Goal: Task Accomplishment & Management: Manage account settings

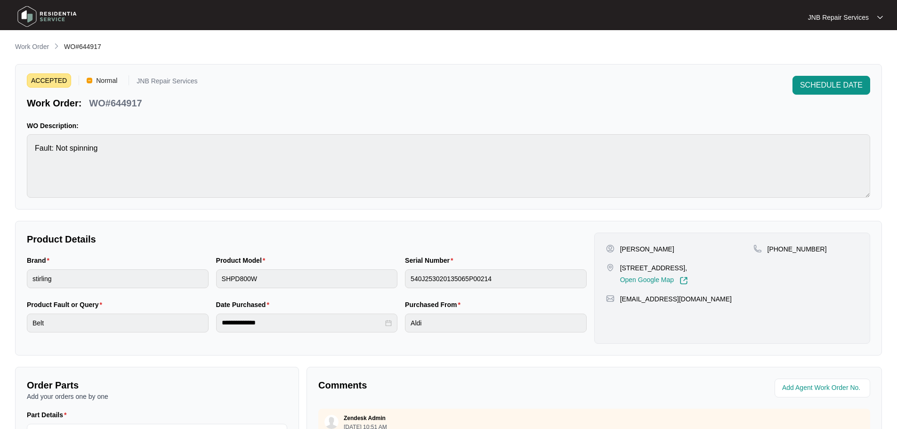
click at [62, 16] on img at bounding box center [47, 16] width 66 height 28
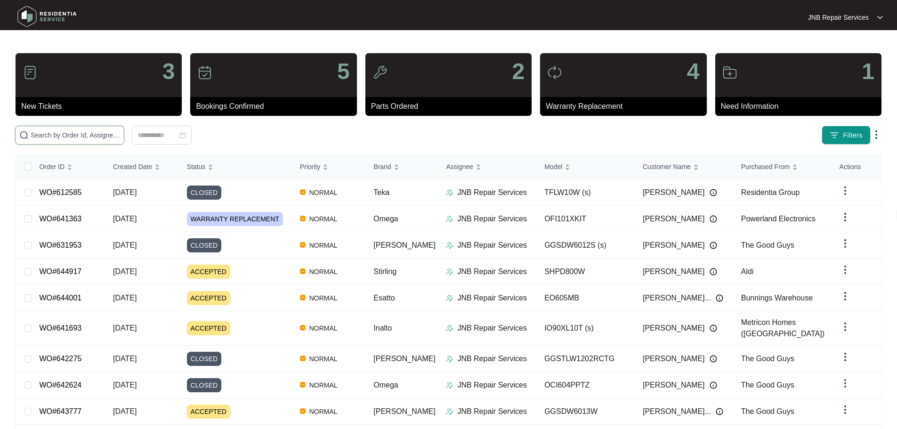
click at [120, 133] on input "text" at bounding box center [75, 135] width 89 height 10
paste input "643511"
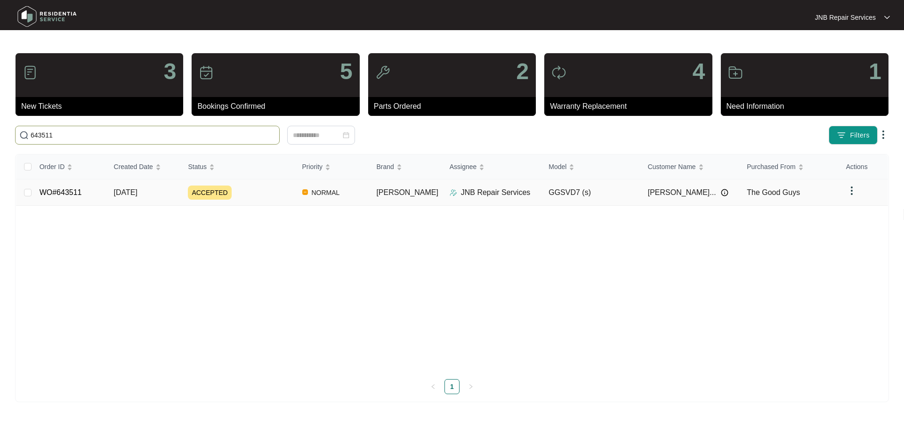
type input "643511"
click at [620, 195] on td "GGSVD7 (s)" at bounding box center [590, 192] width 99 height 26
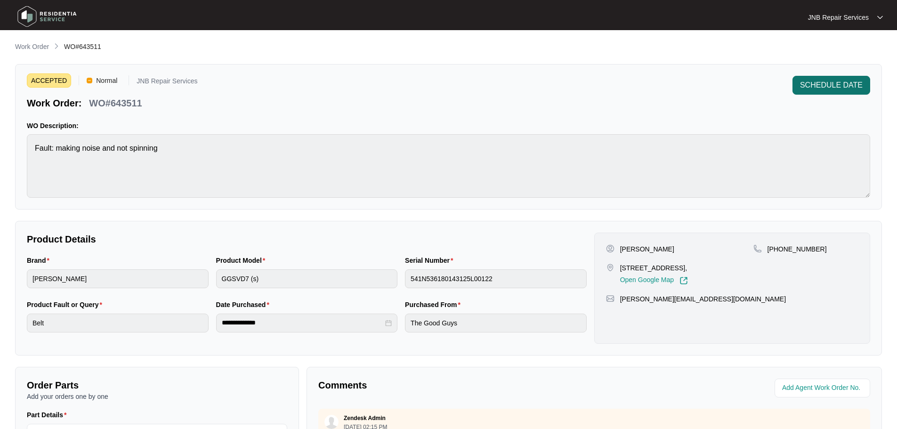
click at [835, 92] on button "SCHEDULE DATE" at bounding box center [832, 85] width 78 height 19
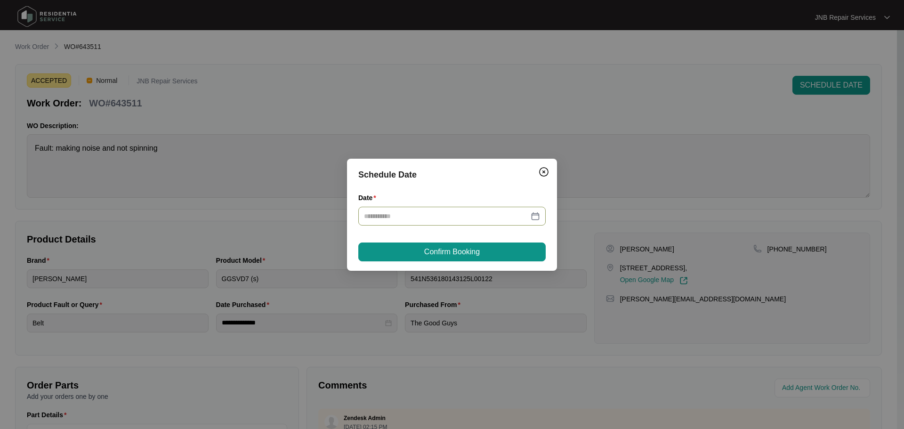
click at [534, 215] on div at bounding box center [452, 216] width 176 height 10
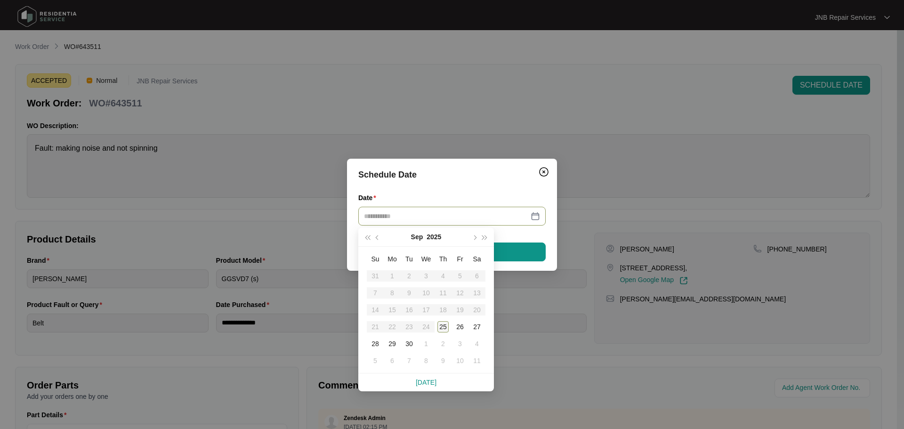
type input "**********"
click at [440, 325] on div "25" at bounding box center [443, 326] width 11 height 11
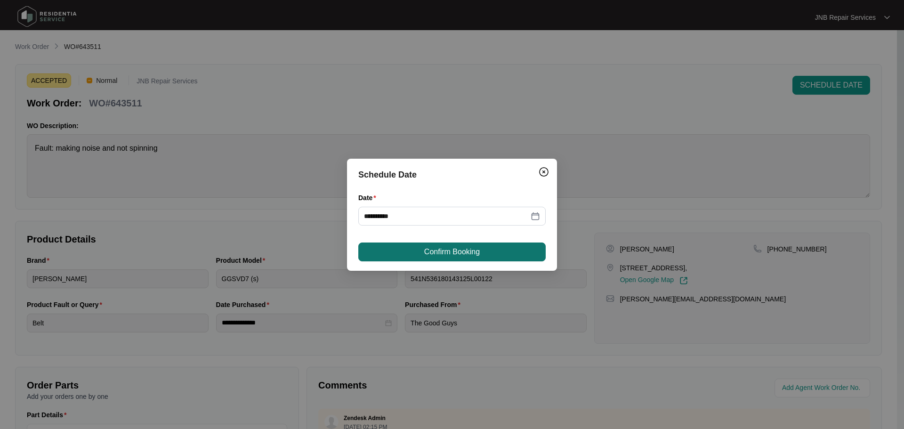
click at [463, 254] on span "Confirm Booking" at bounding box center [452, 251] width 56 height 11
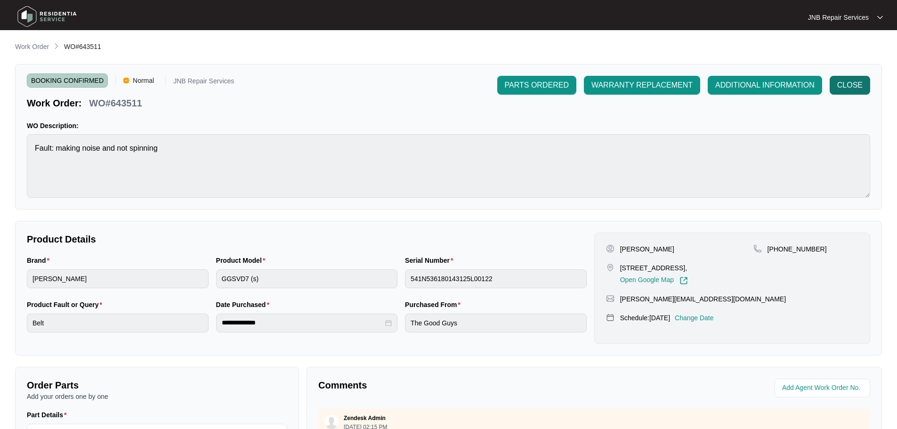
click at [839, 89] on span "CLOSE" at bounding box center [849, 85] width 25 height 11
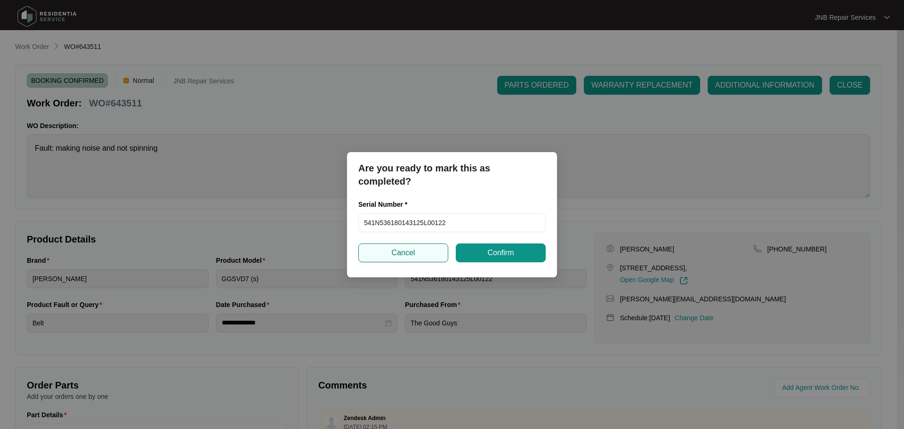
click at [414, 252] on span "Cancel" at bounding box center [404, 252] width 24 height 11
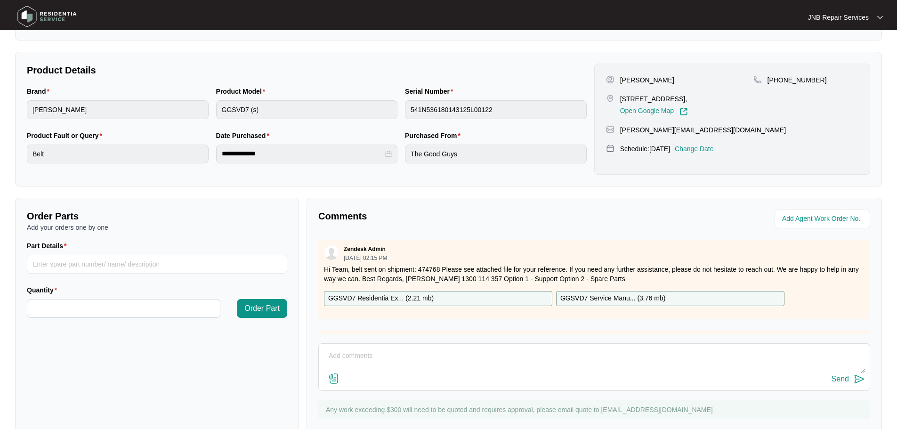
scroll to position [188, 0]
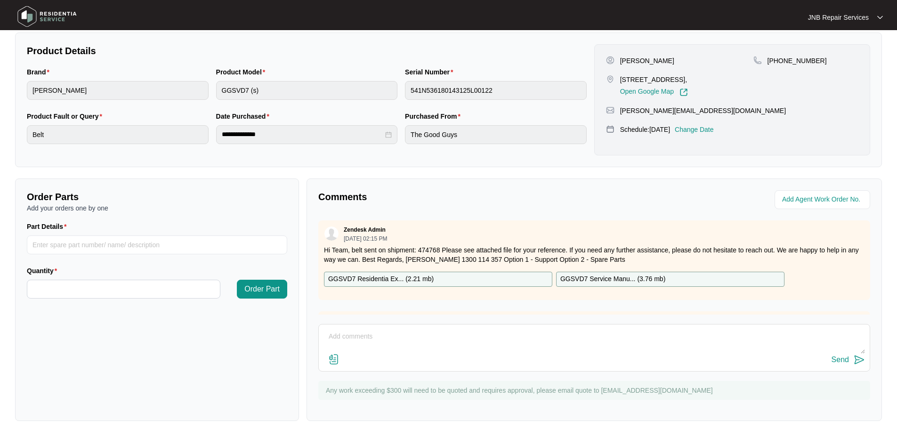
click at [470, 333] on textarea at bounding box center [595, 341] width 542 height 24
paste textarea "[DATE] [PERSON_NAME] As per customer dryer not spinning rotating. Customer open…"
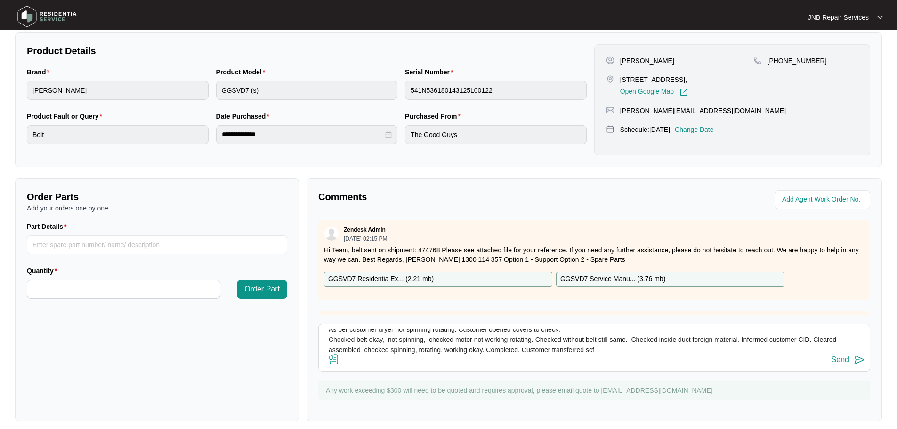
type textarea "[DATE] [PERSON_NAME] As per customer dryer not spinning rotating. Customer open…"
click at [847, 365] on button "Send" at bounding box center [848, 360] width 33 height 13
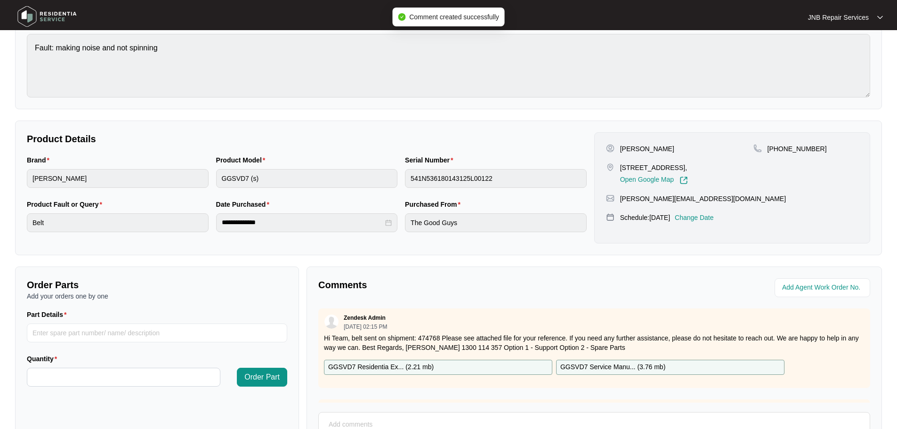
scroll to position [0, 0]
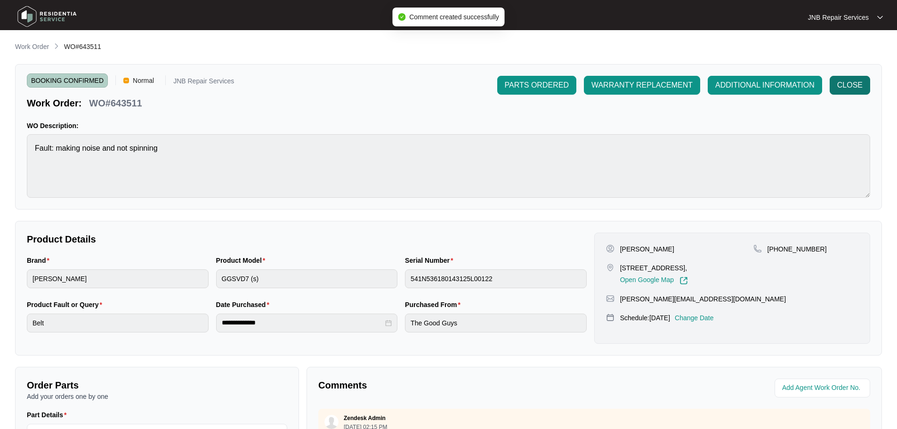
click at [850, 89] on span "CLOSE" at bounding box center [849, 85] width 25 height 11
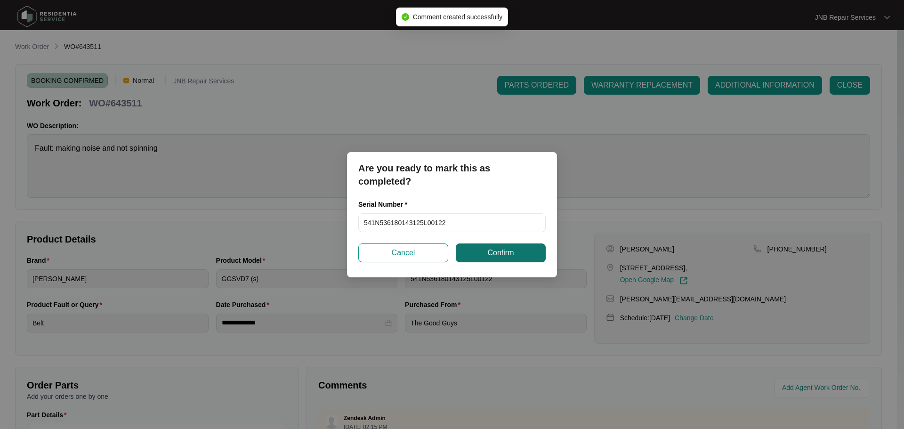
click at [498, 248] on span "Confirm" at bounding box center [501, 252] width 26 height 11
